Goal: Transaction & Acquisition: Purchase product/service

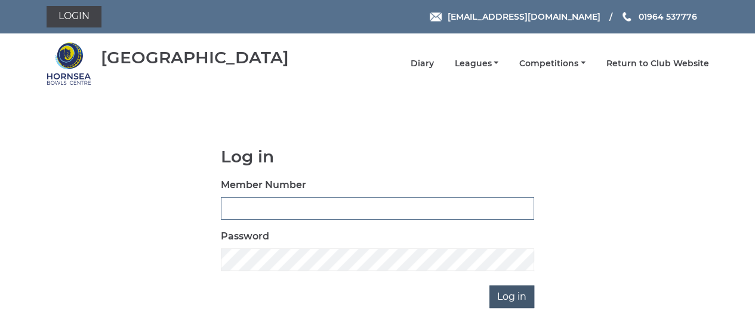
type input "0608"
click at [501, 294] on input "Log in" at bounding box center [511, 296] width 45 height 23
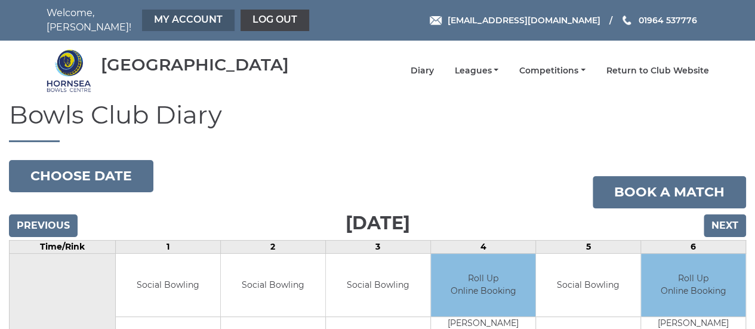
click at [188, 21] on link "My Account" at bounding box center [188, 20] width 92 height 21
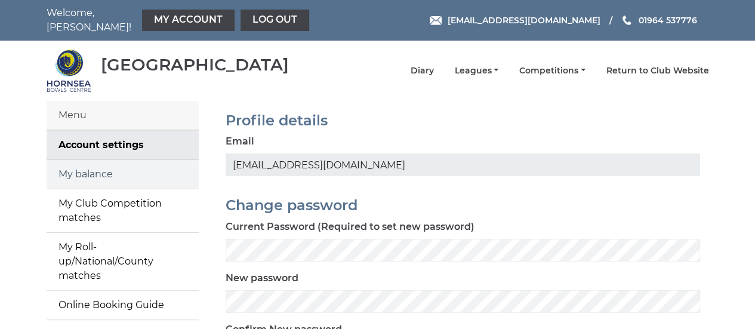
click at [83, 166] on link "My balance" at bounding box center [123, 174] width 152 height 29
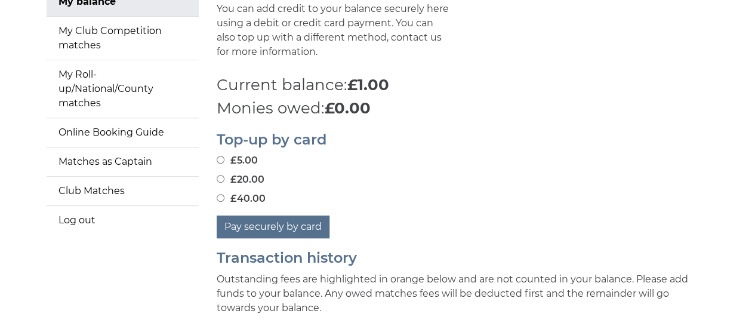
scroll to position [196, 0]
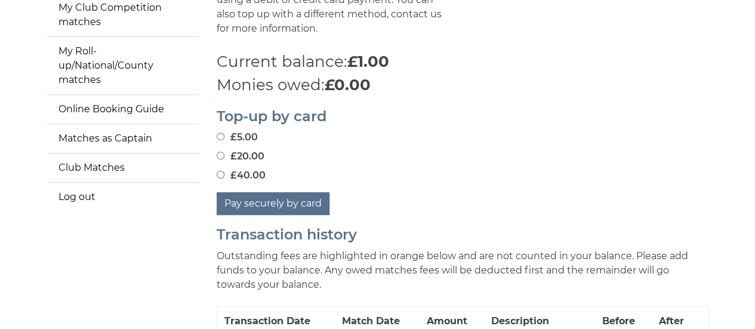
click at [218, 171] on input "£40.00" at bounding box center [221, 175] width 8 height 8
radio input "true"
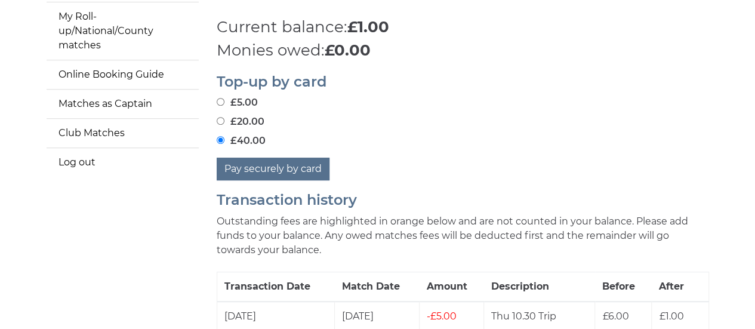
scroll to position [221, 0]
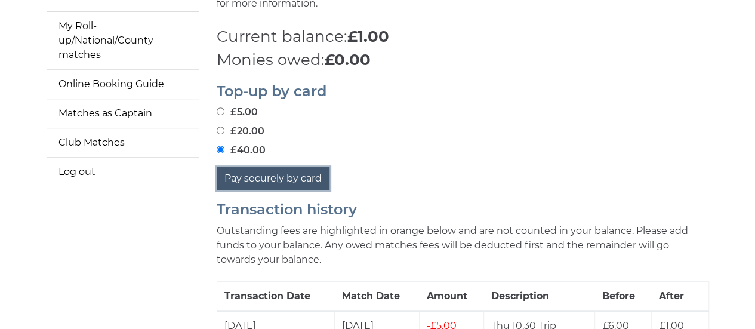
click at [276, 172] on button "Pay securely by card" at bounding box center [273, 178] width 113 height 23
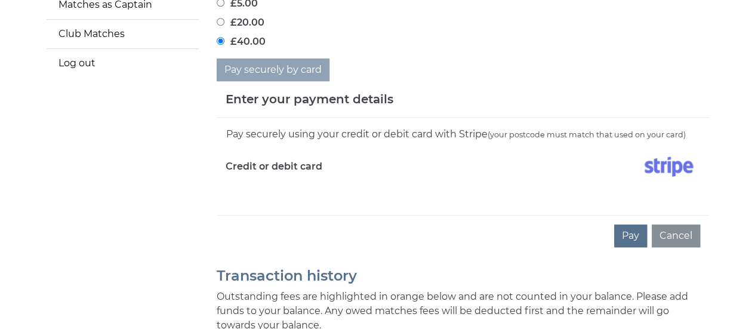
scroll to position [348, 0]
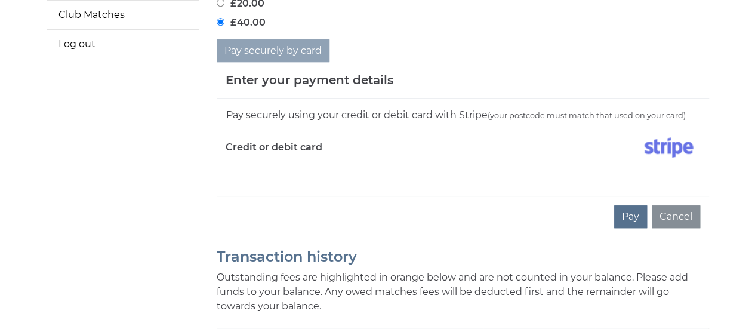
click at [277, 180] on div "Pay securely using your credit or debit card with Stripe (your postcode must ma…" at bounding box center [463, 146] width 492 height 97
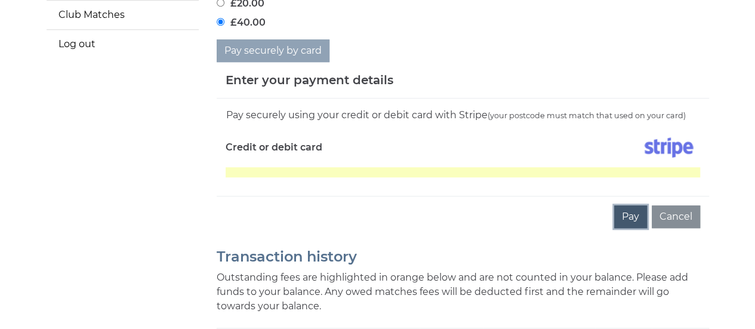
click at [629, 211] on button "Pay" at bounding box center [630, 216] width 33 height 23
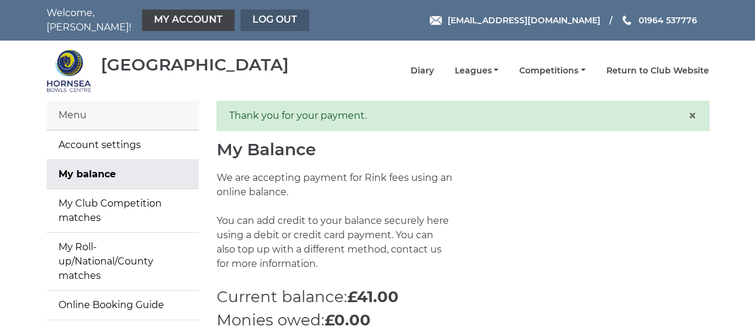
click at [267, 16] on link "Log out" at bounding box center [274, 20] width 69 height 21
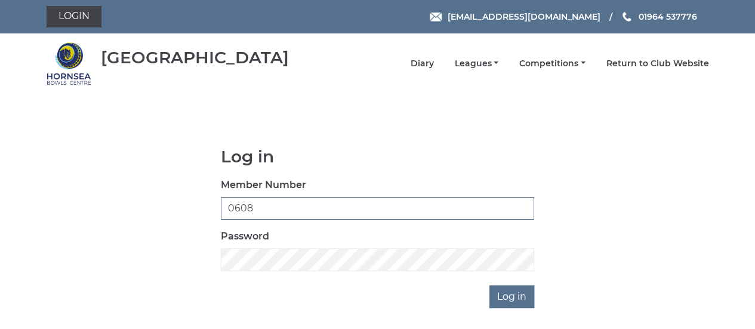
click at [248, 209] on input "0608" at bounding box center [377, 208] width 313 height 23
type input "0894"
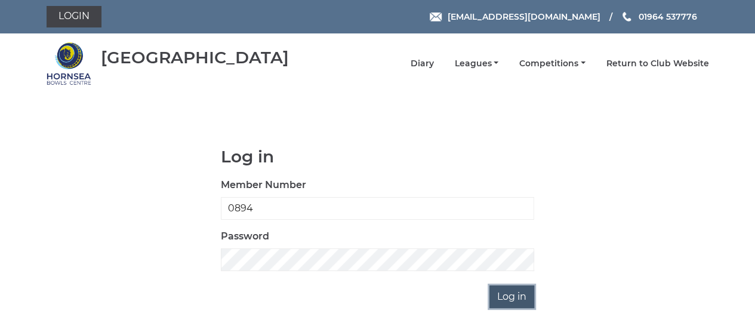
click at [501, 295] on input "Log in" at bounding box center [511, 296] width 45 height 23
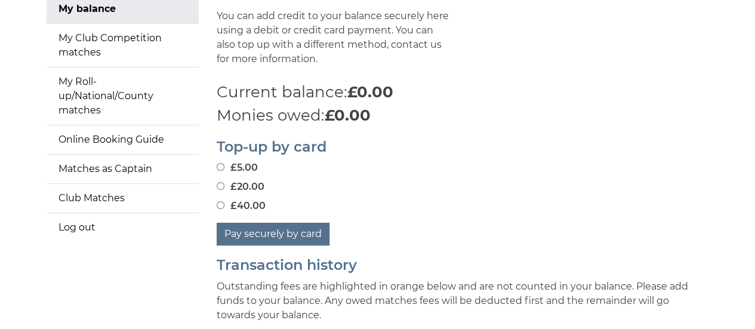
scroll to position [174, 0]
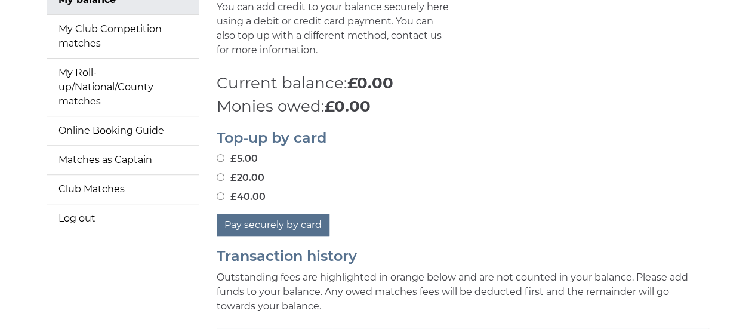
click at [220, 192] on input "£40.00" at bounding box center [221, 196] width 8 height 8
radio input "true"
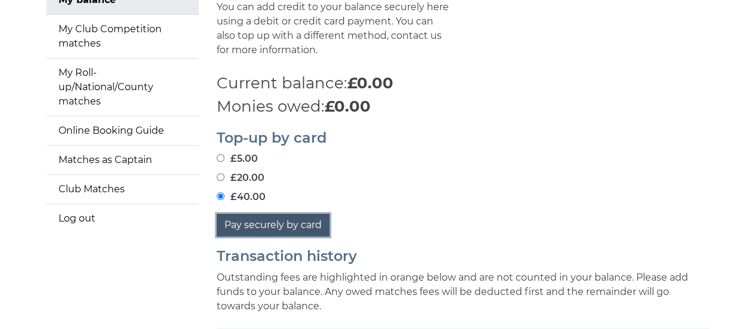
click at [255, 215] on button "Pay securely by card" at bounding box center [273, 225] width 113 height 23
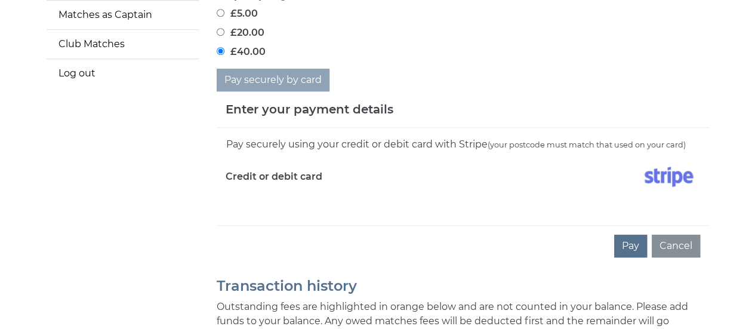
scroll to position [324, 0]
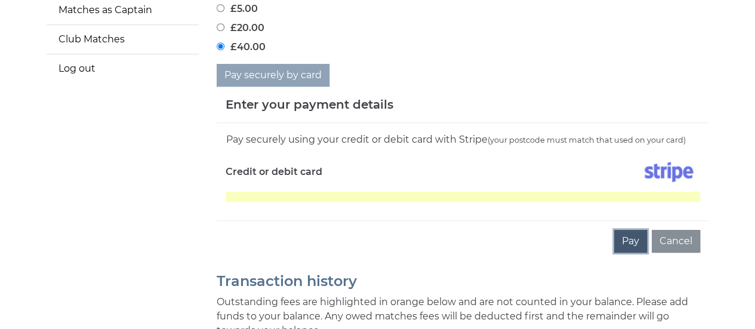
click at [632, 232] on button "Pay" at bounding box center [630, 241] width 33 height 23
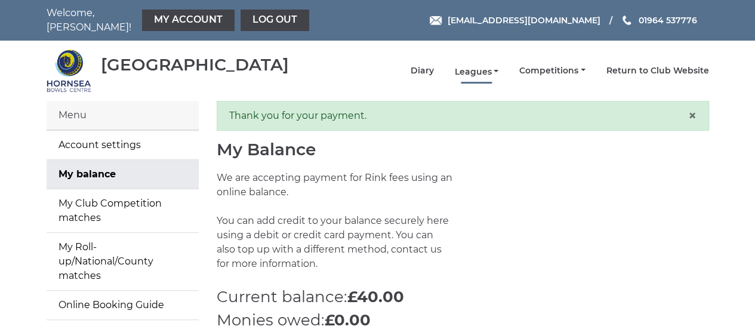
click at [498, 66] on link "Leagues" at bounding box center [476, 71] width 44 height 11
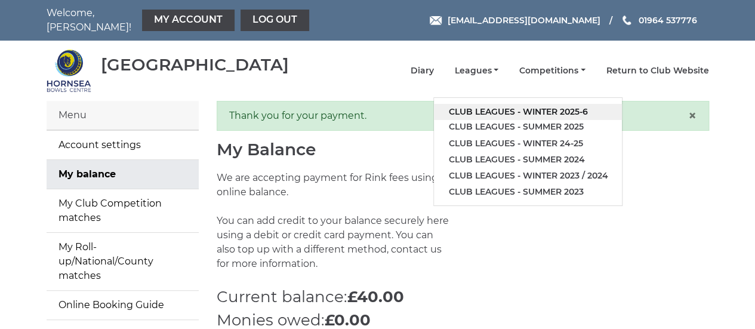
click at [528, 104] on link "Club leagues - Winter 2025-6" at bounding box center [528, 112] width 188 height 16
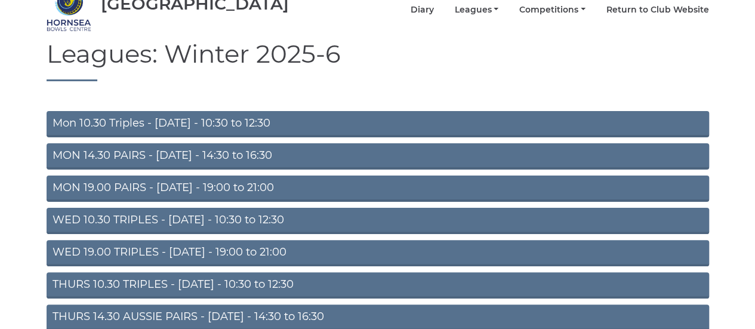
scroll to position [63, 0]
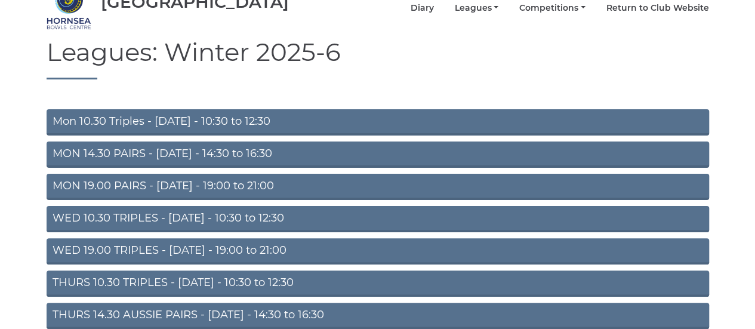
click at [126, 274] on link "THURS 10.30 TRIPLES - Thursday - 10:30 to 12:30" at bounding box center [378, 283] width 662 height 26
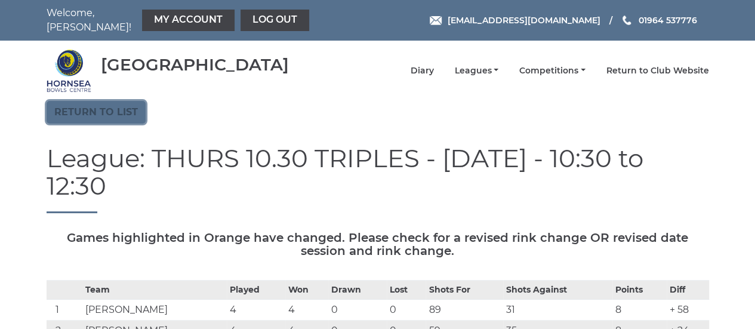
click at [88, 102] on link "Return to list" at bounding box center [96, 112] width 99 height 23
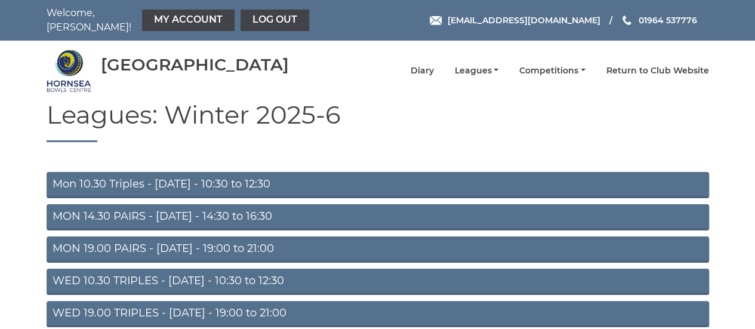
click at [126, 301] on link "WED 19.00 TRIPLES - [DATE] - 19:00 to 21:00" at bounding box center [378, 314] width 662 height 26
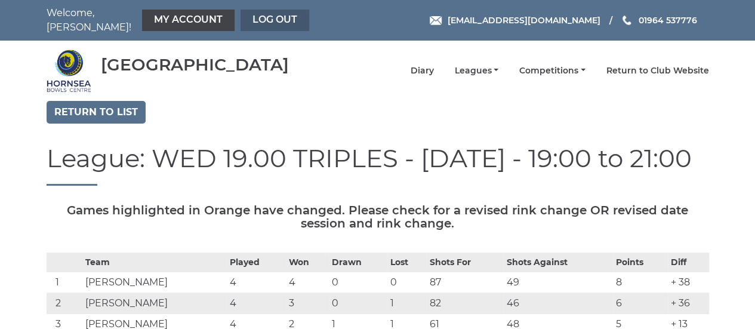
click at [268, 18] on link "Log out" at bounding box center [274, 20] width 69 height 21
